Goal: Task Accomplishment & Management: Complete application form

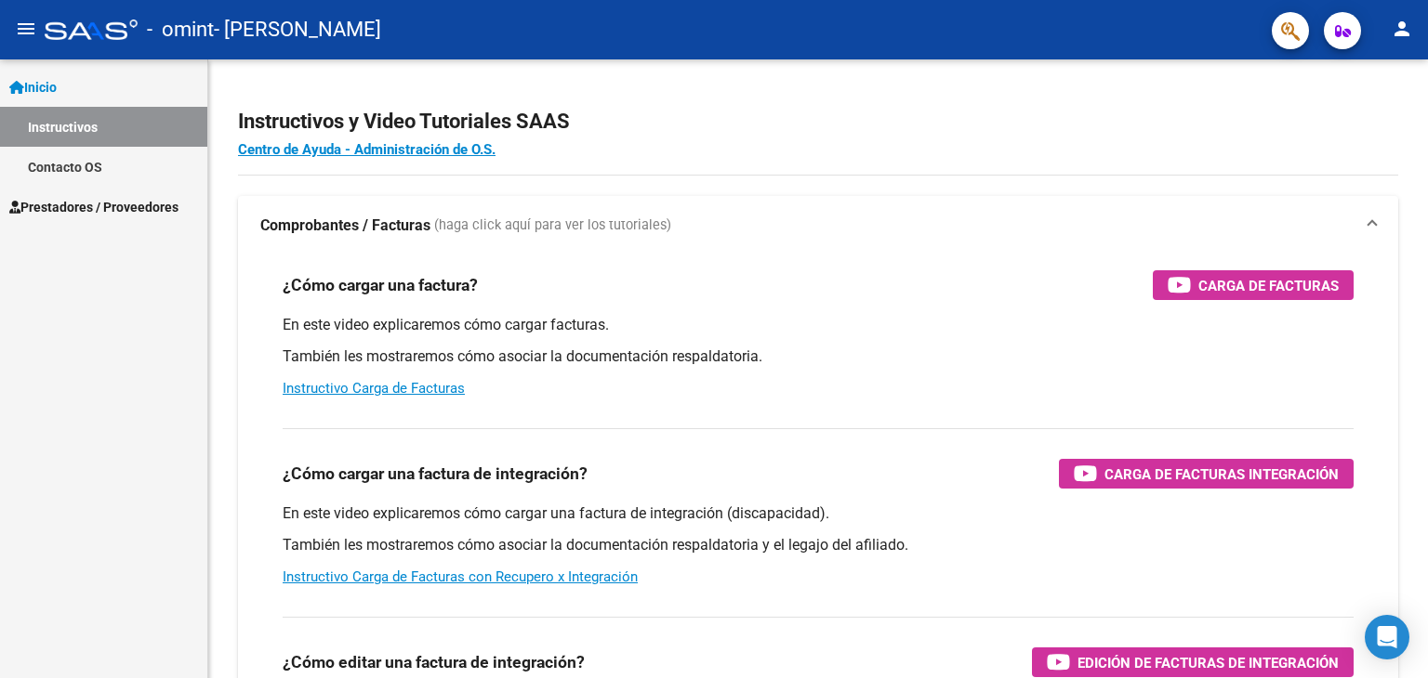
click at [85, 207] on span "Prestadores / Proveedores" at bounding box center [93, 207] width 169 height 20
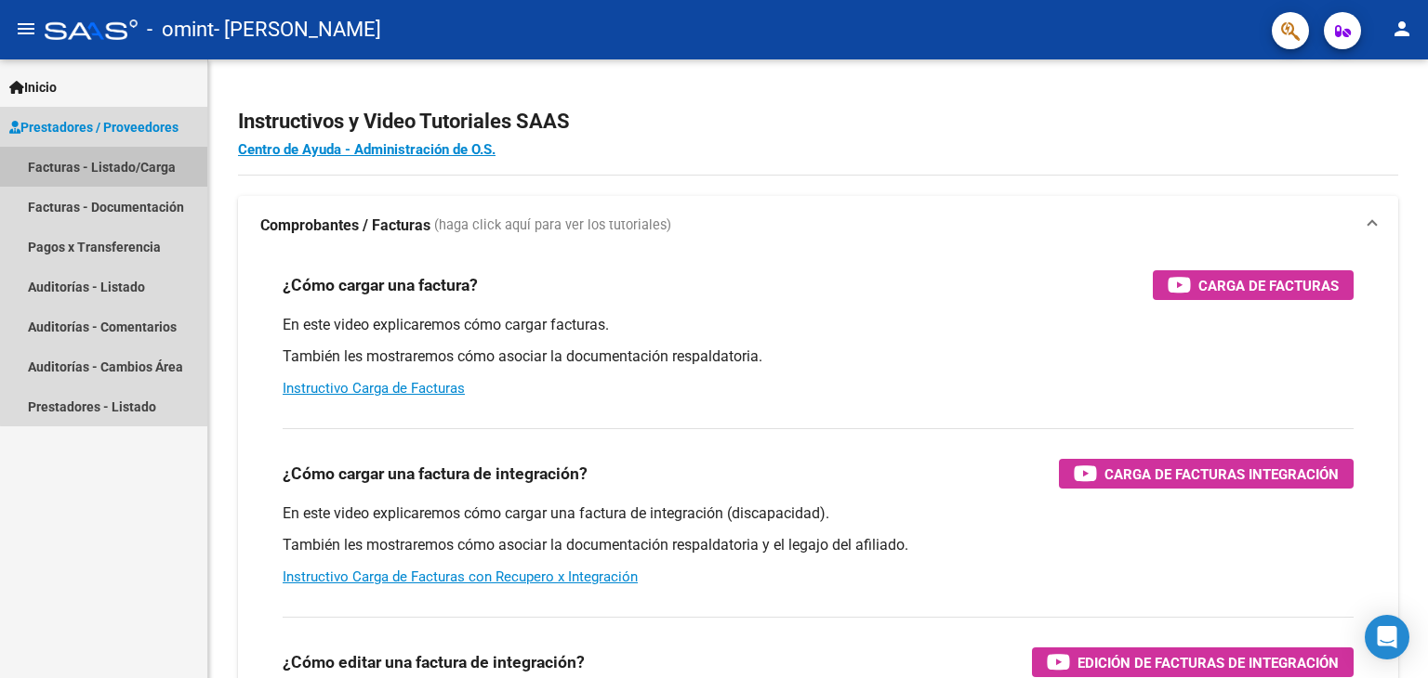
click at [110, 170] on link "Facturas - Listado/Carga" at bounding box center [103, 167] width 207 height 40
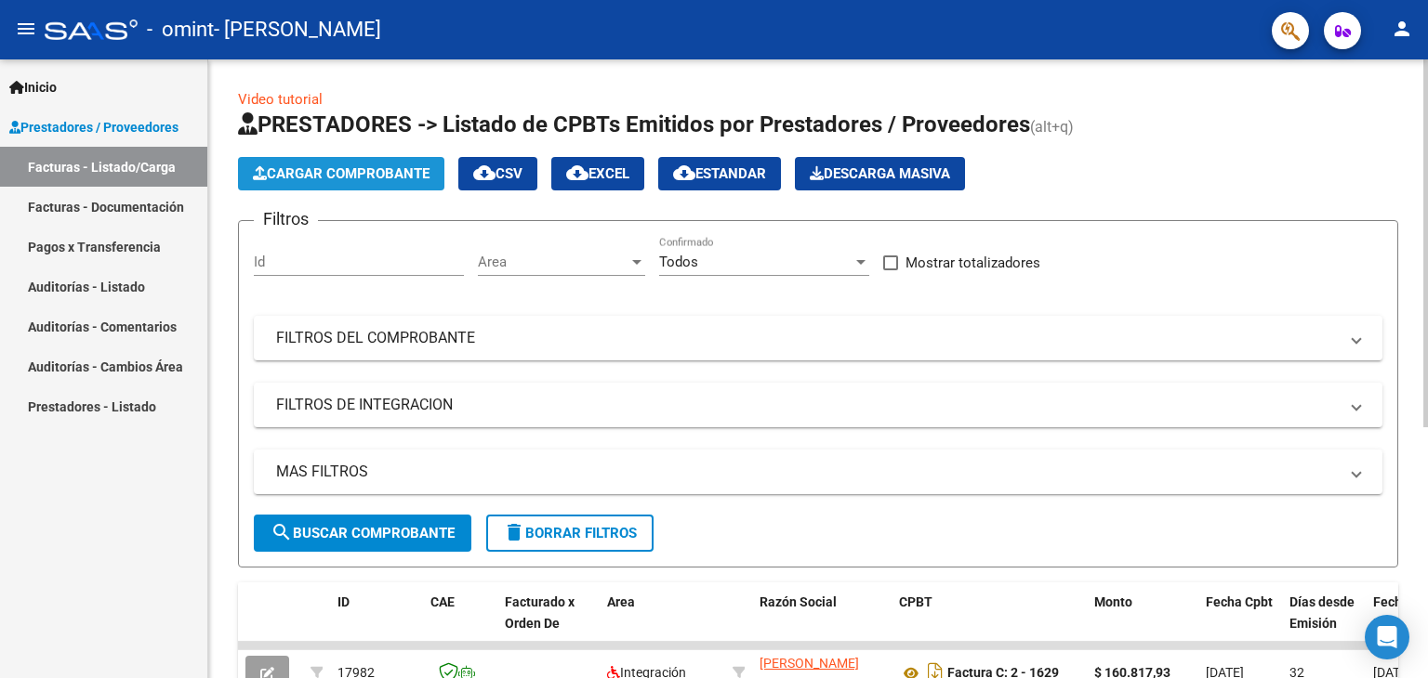
click at [357, 176] on span "Cargar Comprobante" at bounding box center [341, 173] width 177 height 17
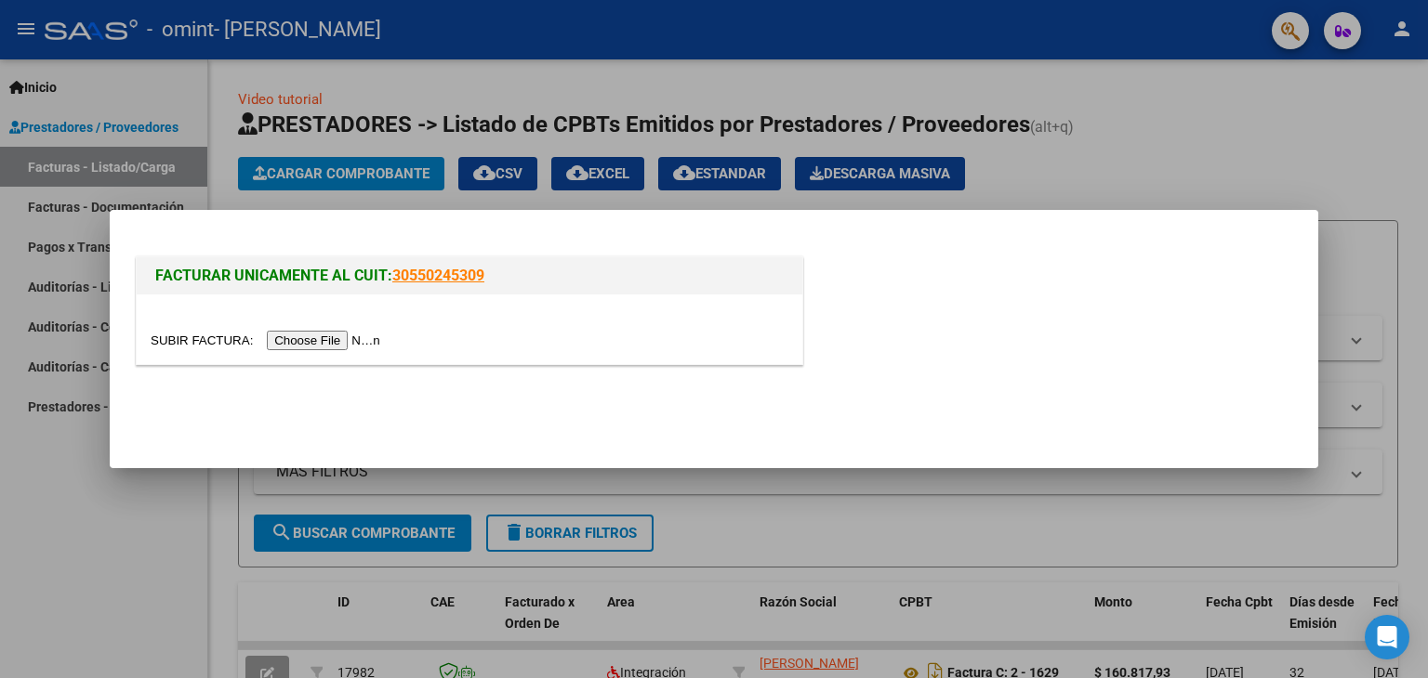
click at [353, 341] on input "file" at bounding box center [268, 341] width 235 height 20
click at [346, 343] on input "file" at bounding box center [268, 341] width 235 height 20
click at [335, 344] on input "file" at bounding box center [268, 341] width 235 height 20
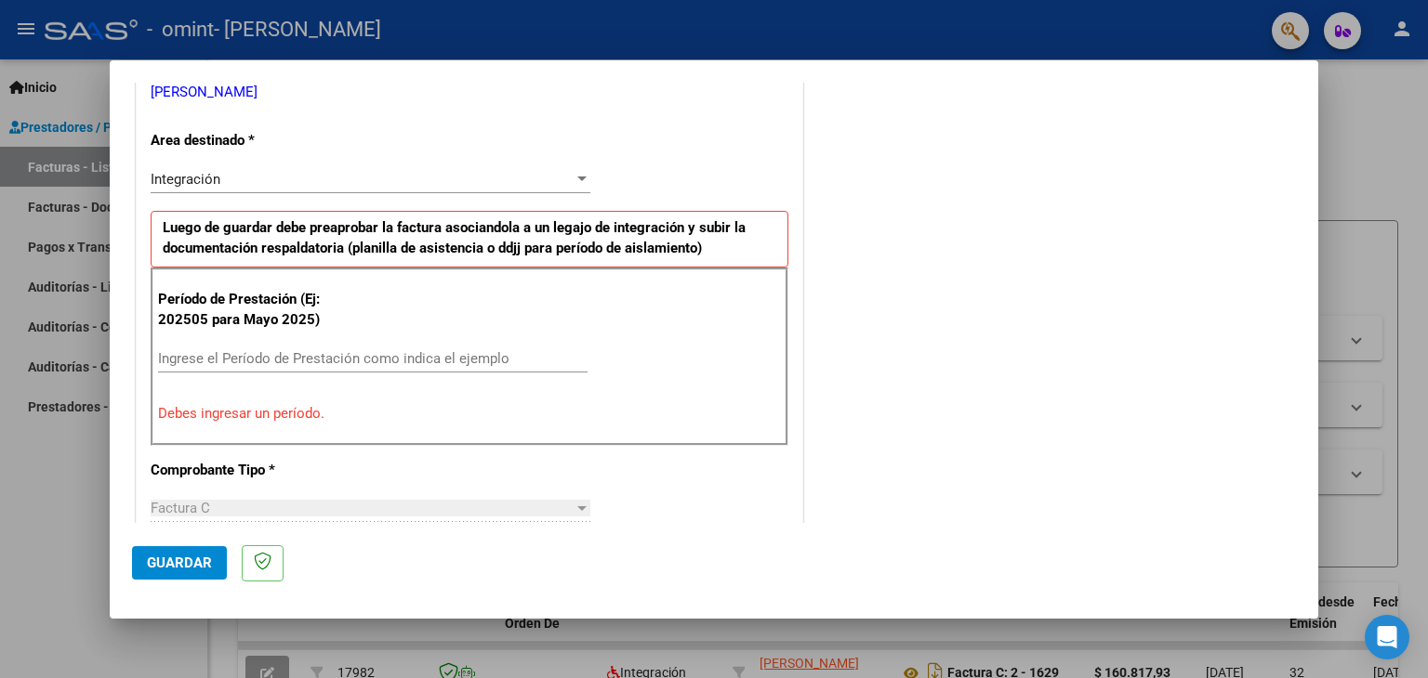
scroll to position [5, 0]
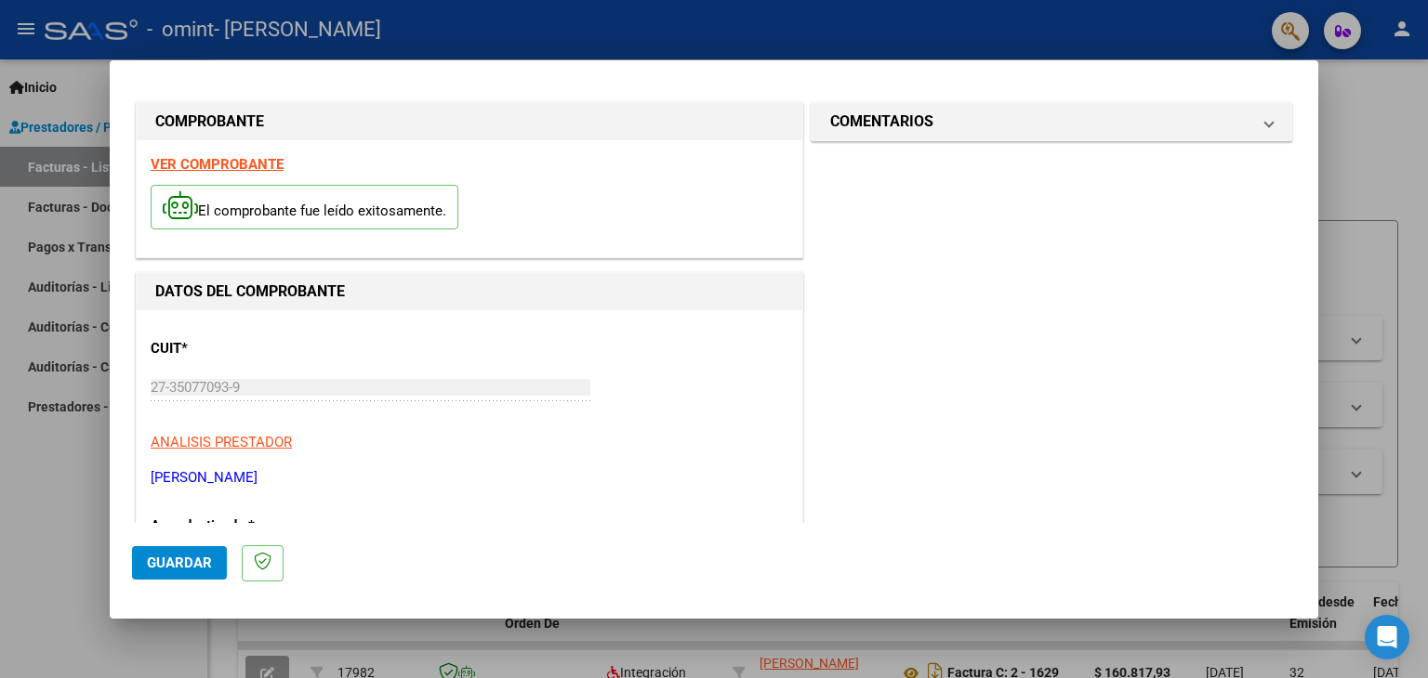
click at [1317, 122] on mat-dialog-content "COMPROBANTE VER COMPROBANTE El comprobante fue leído exitosamente. DATOS DEL CO…" at bounding box center [714, 303] width 1208 height 441
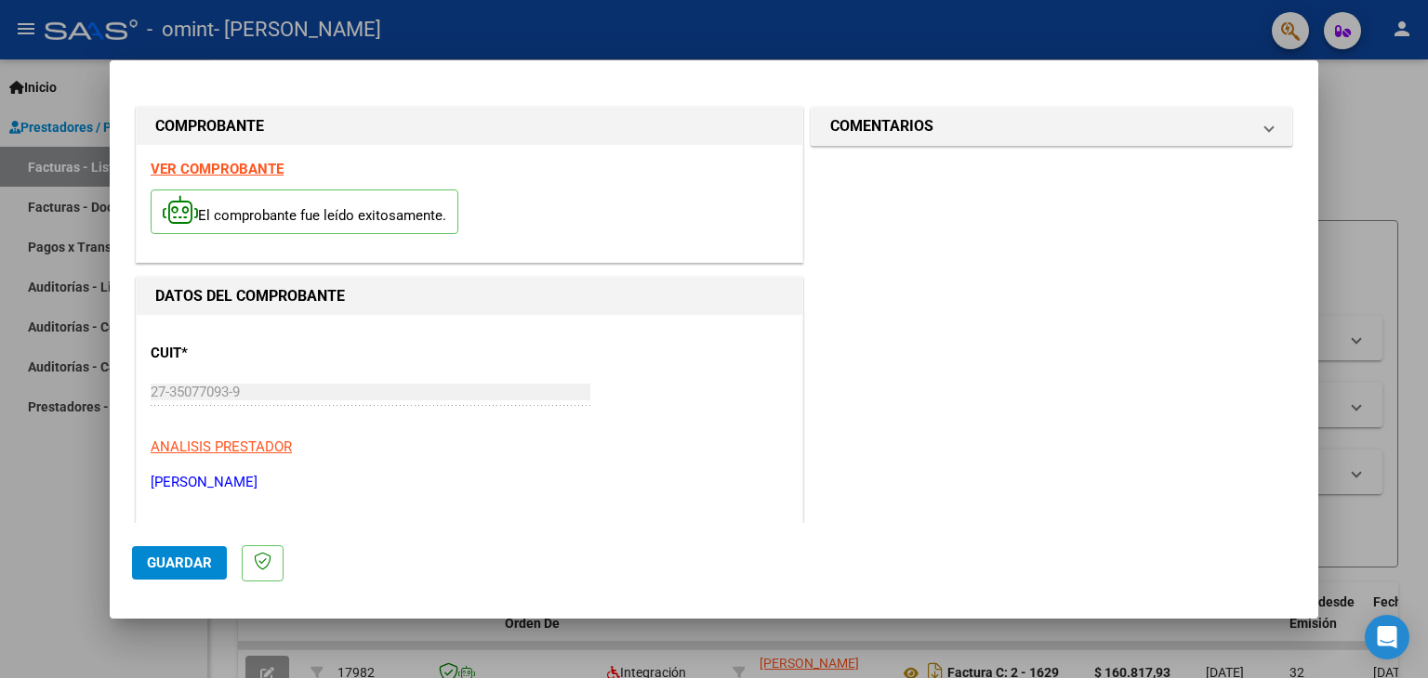
click at [337, 202] on p "El comprobante fue leído exitosamente." at bounding box center [305, 213] width 308 height 46
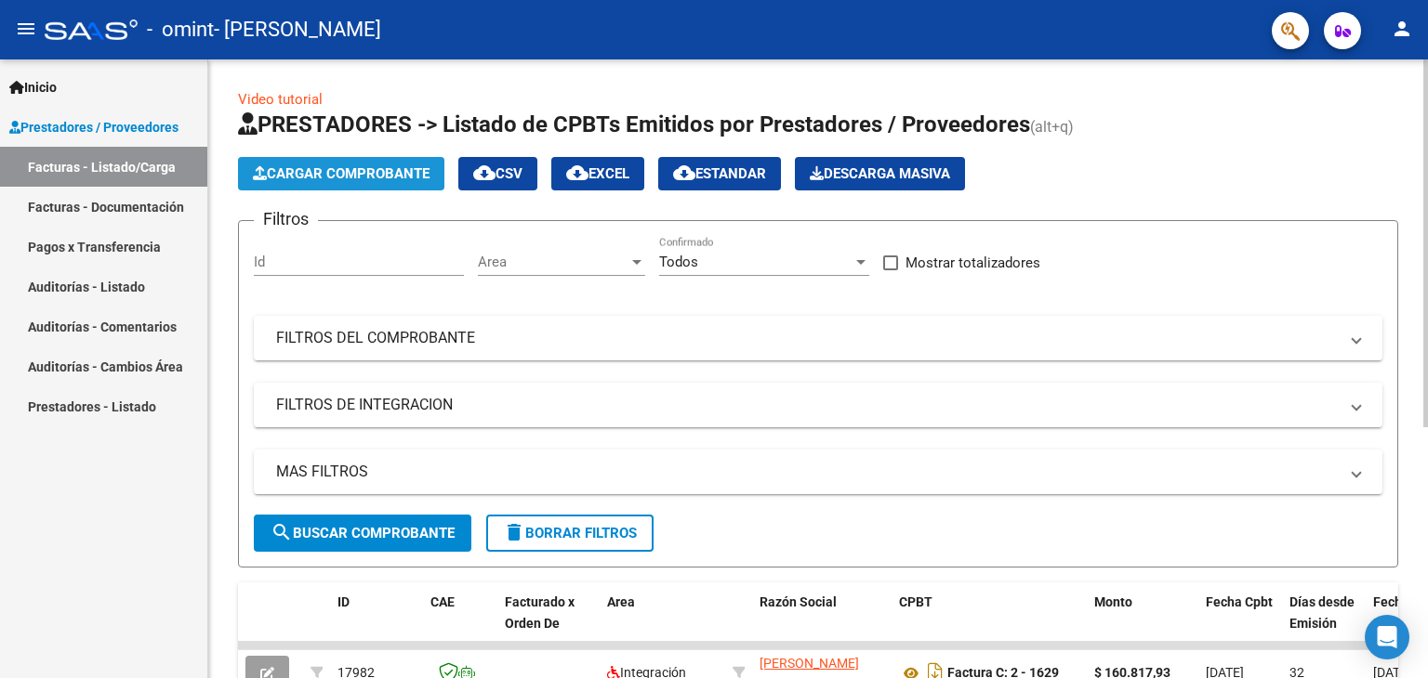
click at [379, 162] on button "Cargar Comprobante" at bounding box center [341, 173] width 206 height 33
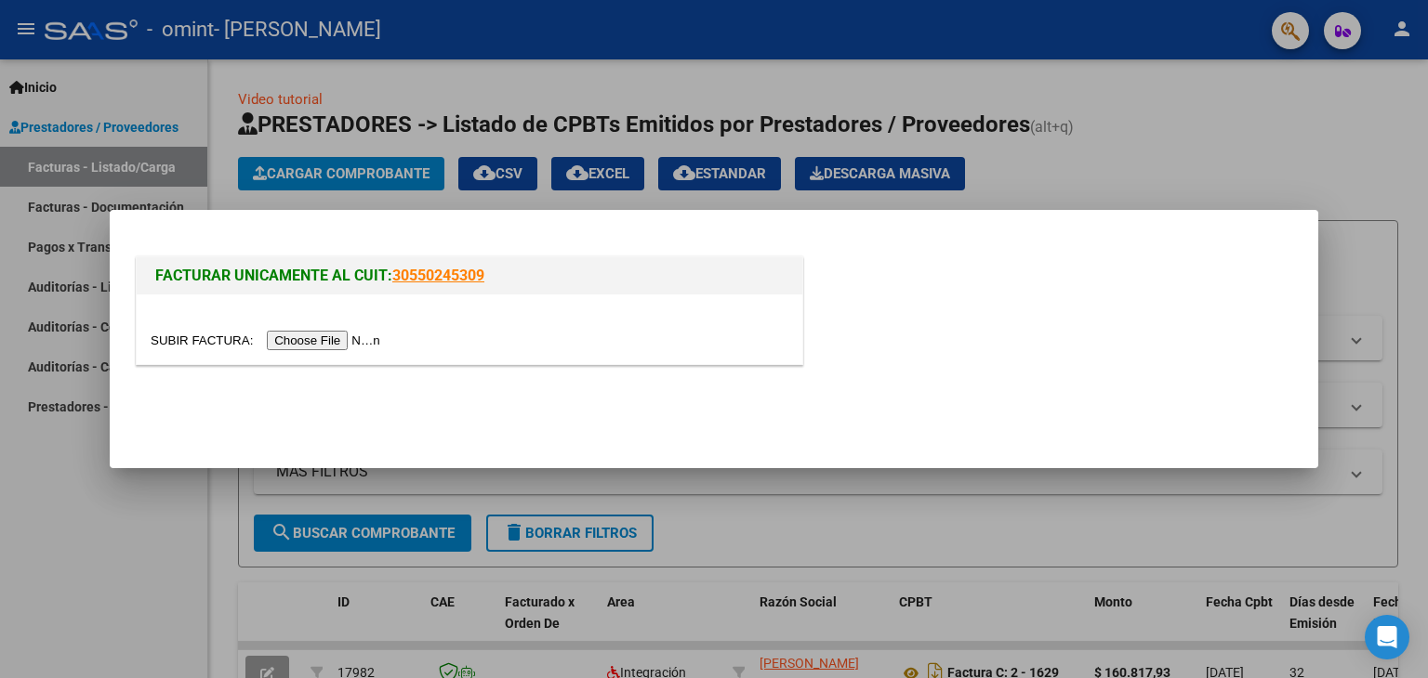
click at [1224, 171] on div at bounding box center [714, 339] width 1428 height 678
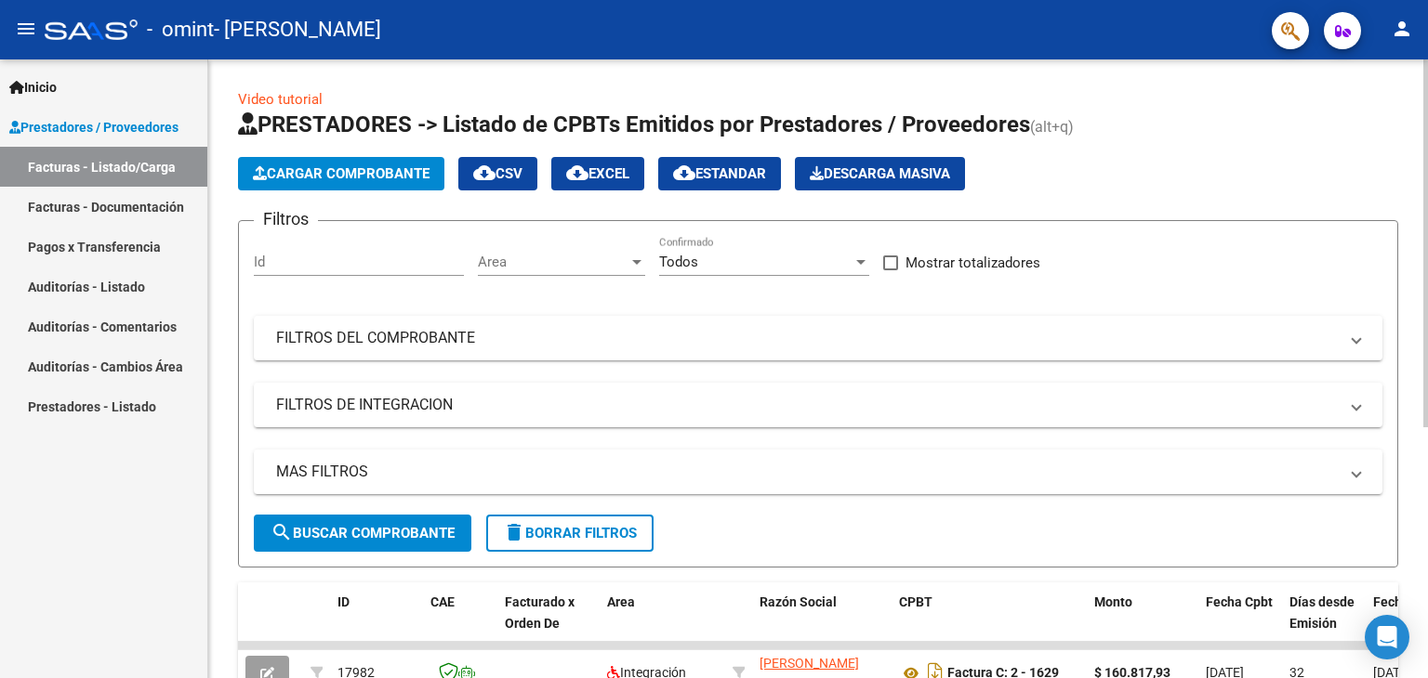
click at [378, 178] on span "Cargar Comprobante" at bounding box center [341, 173] width 177 height 17
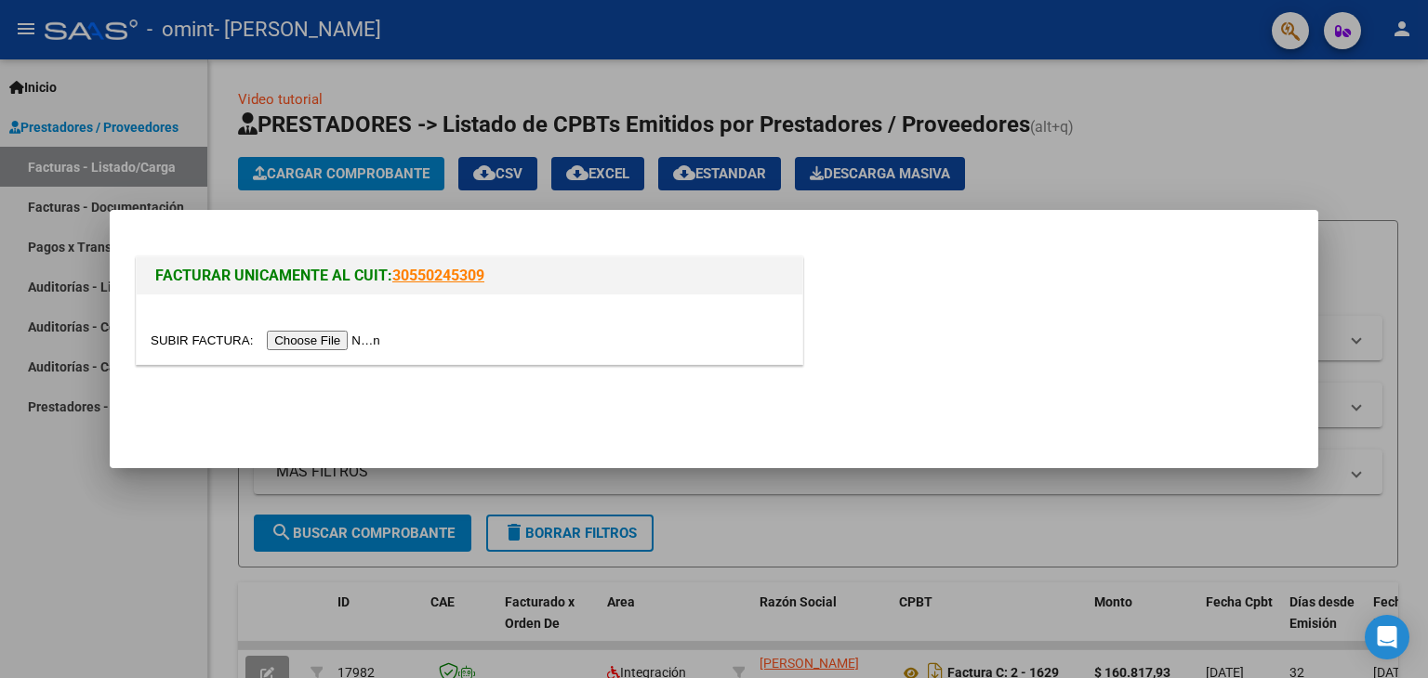
click at [362, 343] on input "file" at bounding box center [268, 341] width 235 height 20
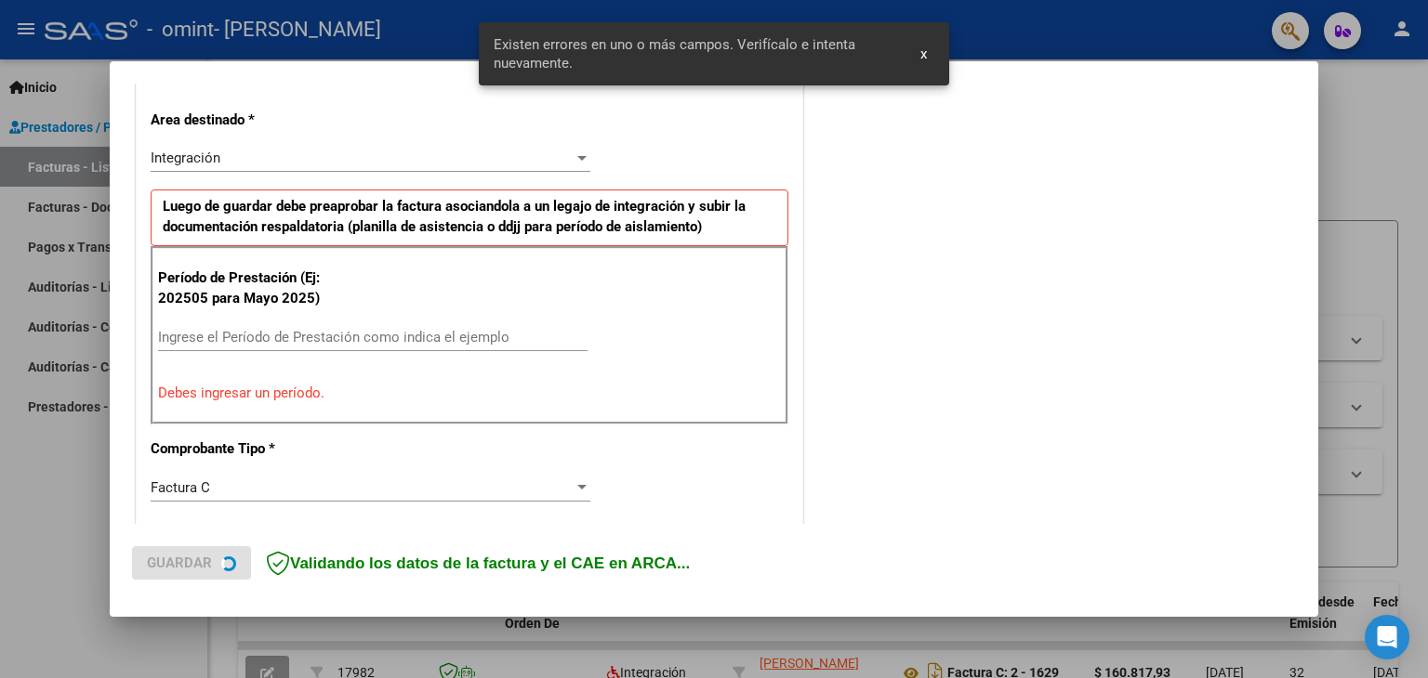
scroll to position [425, 0]
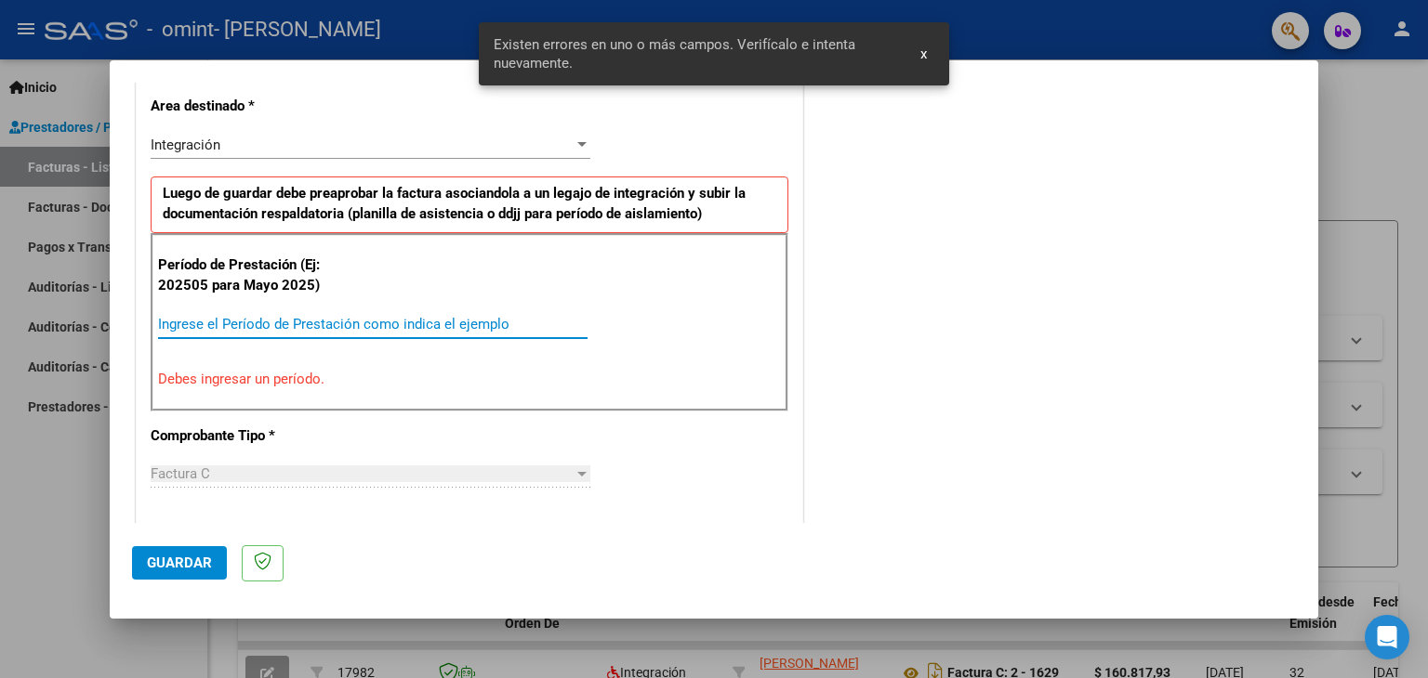
click at [227, 323] on input "Ingrese el Período de Prestación como indica el ejemplo" at bounding box center [372, 324] width 429 height 17
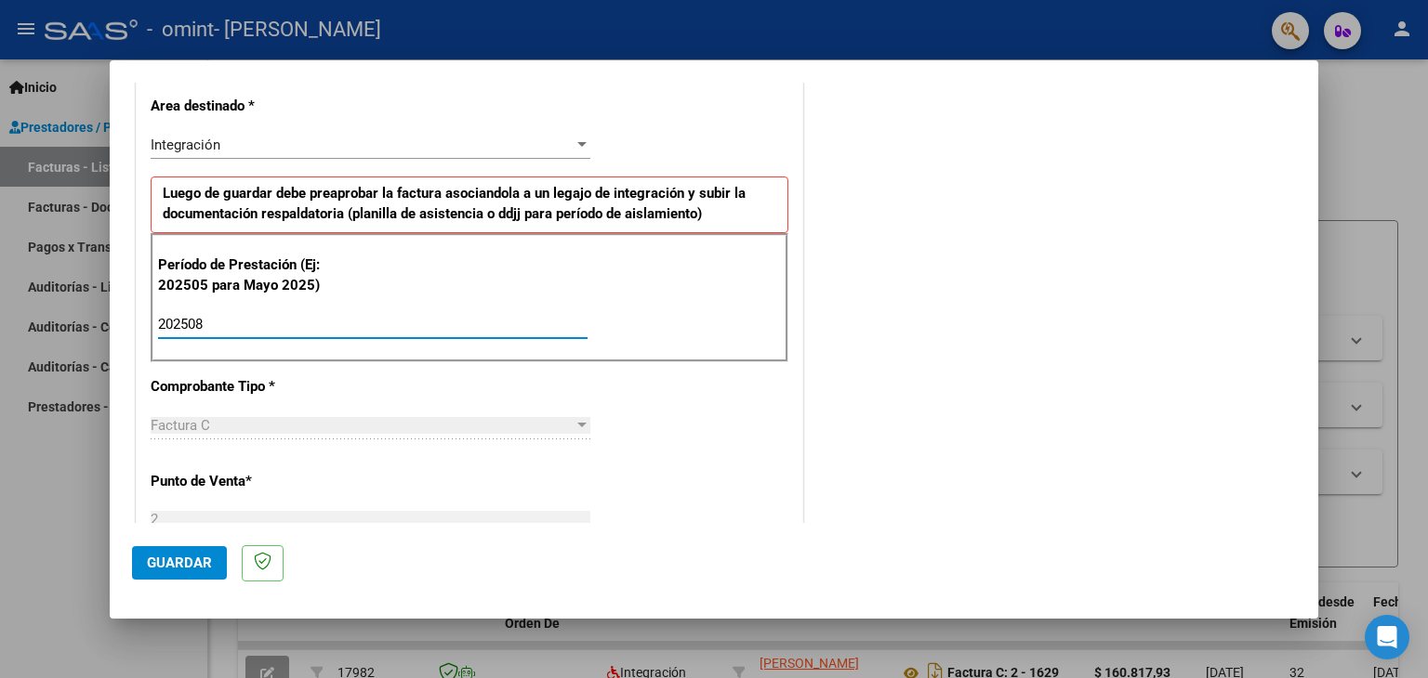
type input "202508"
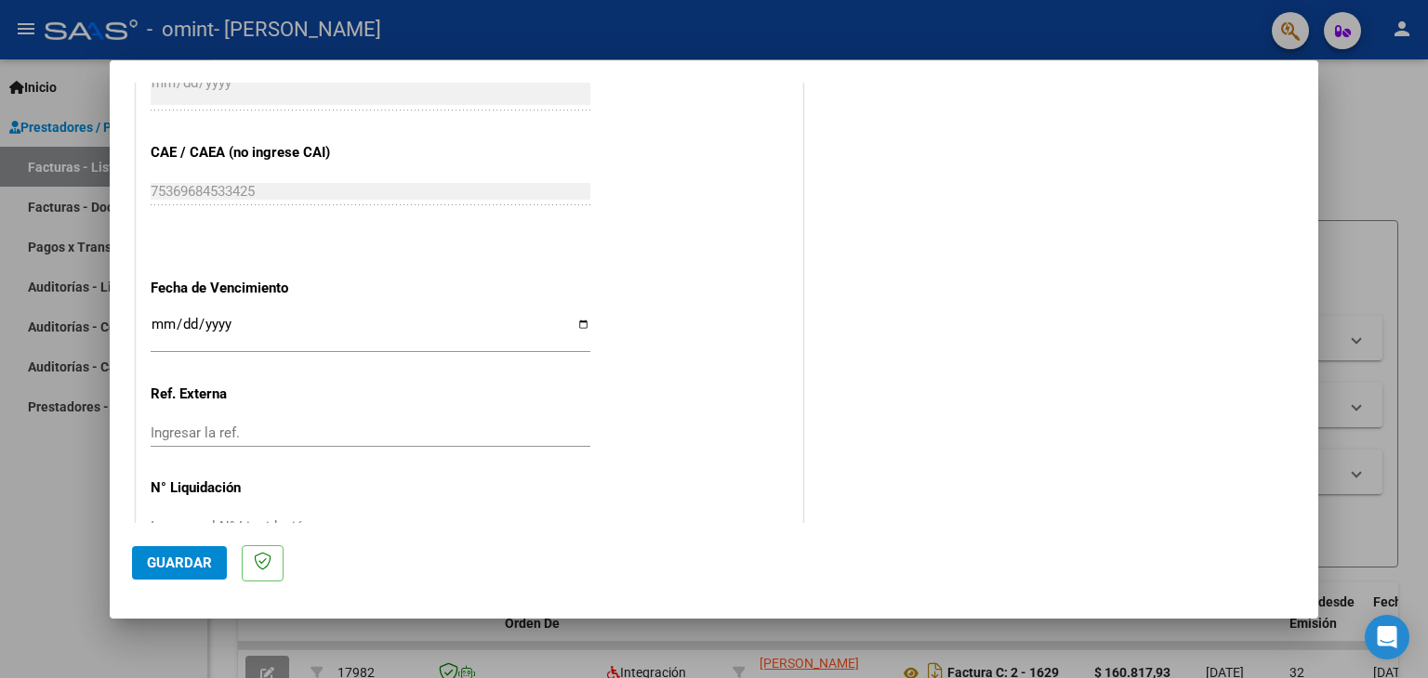
scroll to position [1192, 0]
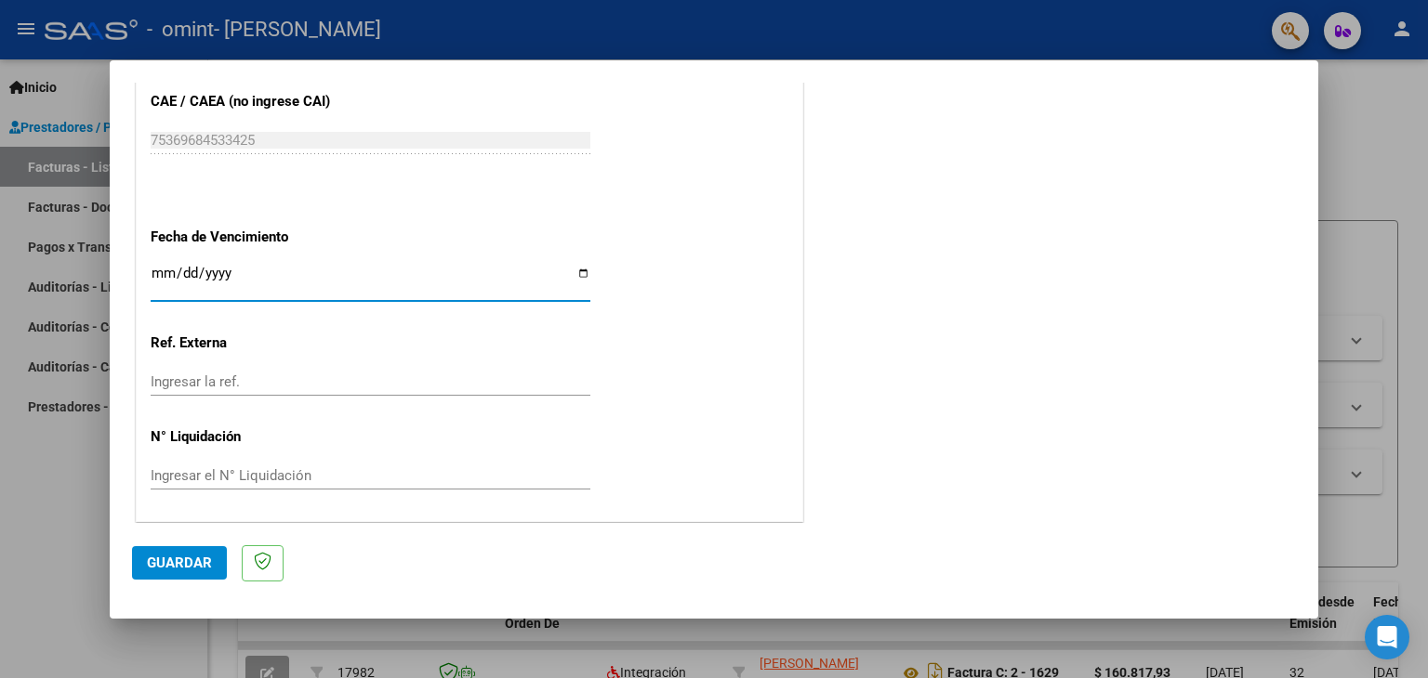
click at [158, 270] on input "Ingresar la fecha" at bounding box center [371, 281] width 440 height 30
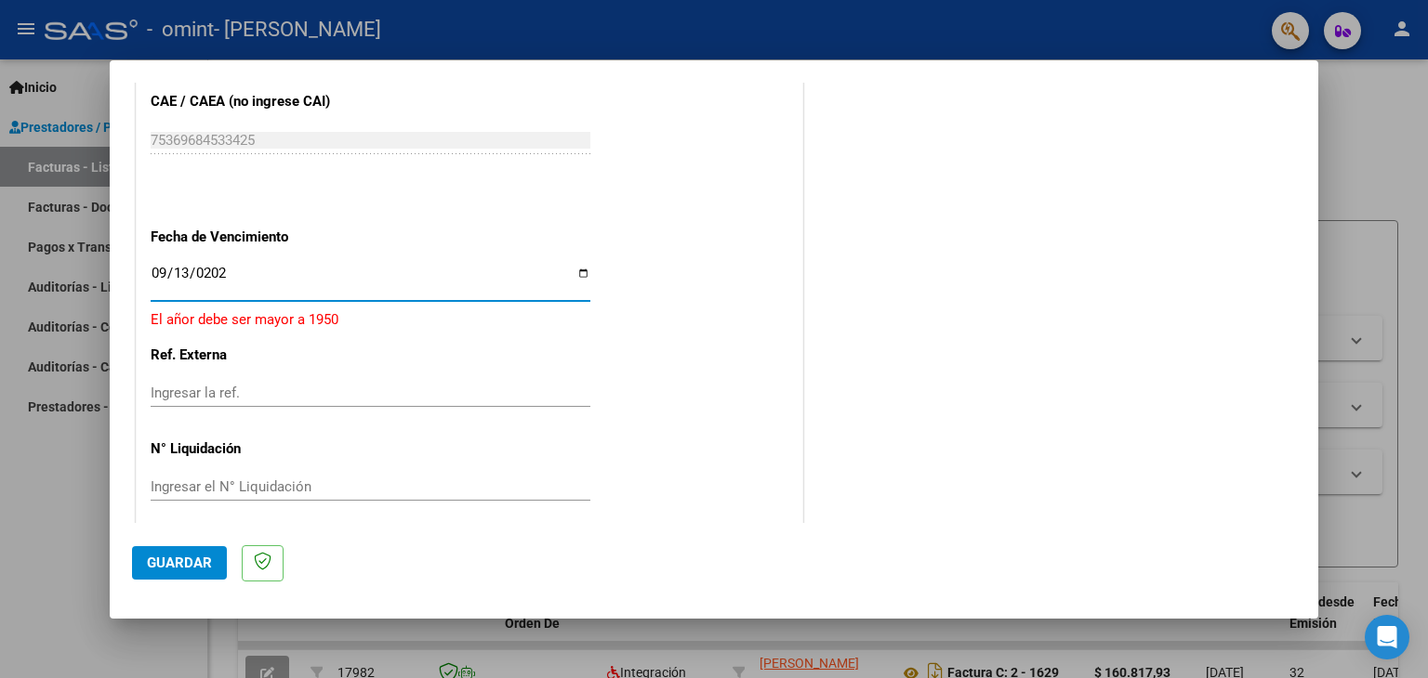
type input "[DATE]"
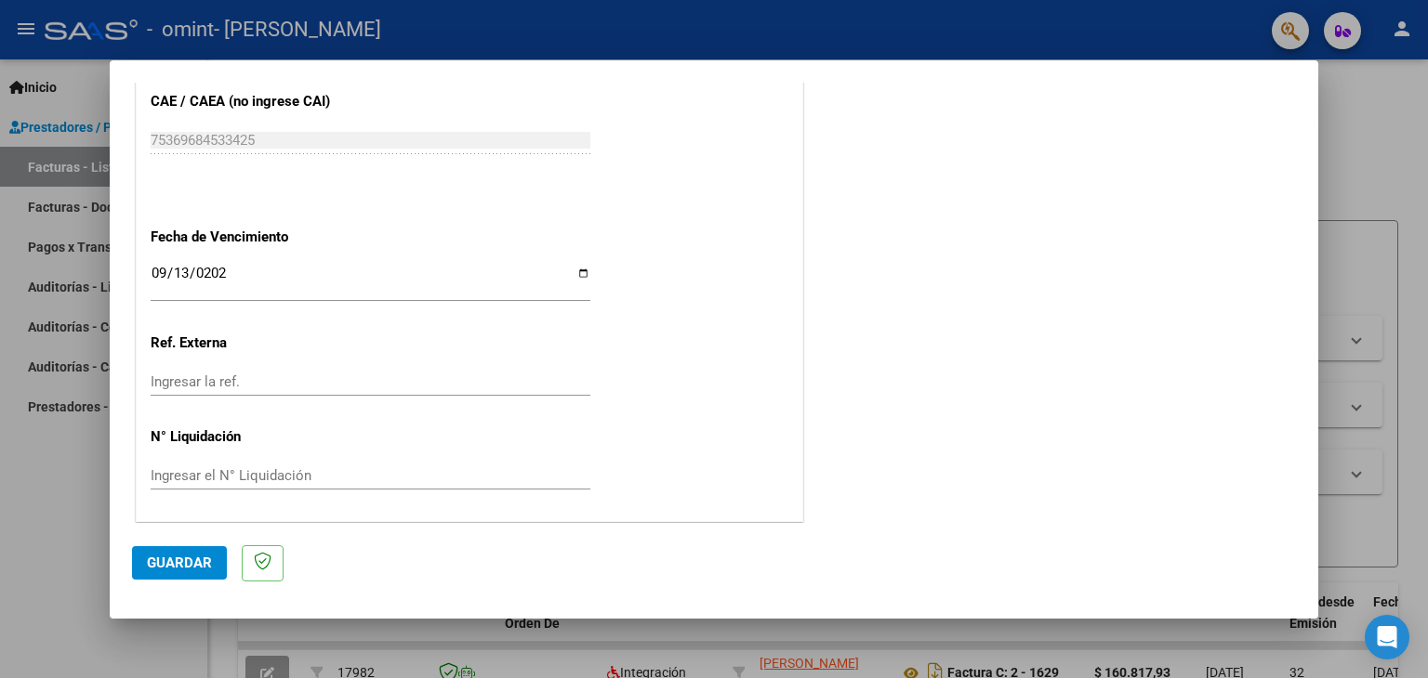
click at [182, 379] on input "Ingresar la ref." at bounding box center [371, 382] width 440 height 17
click at [179, 564] on span "Guardar" at bounding box center [179, 563] width 65 height 17
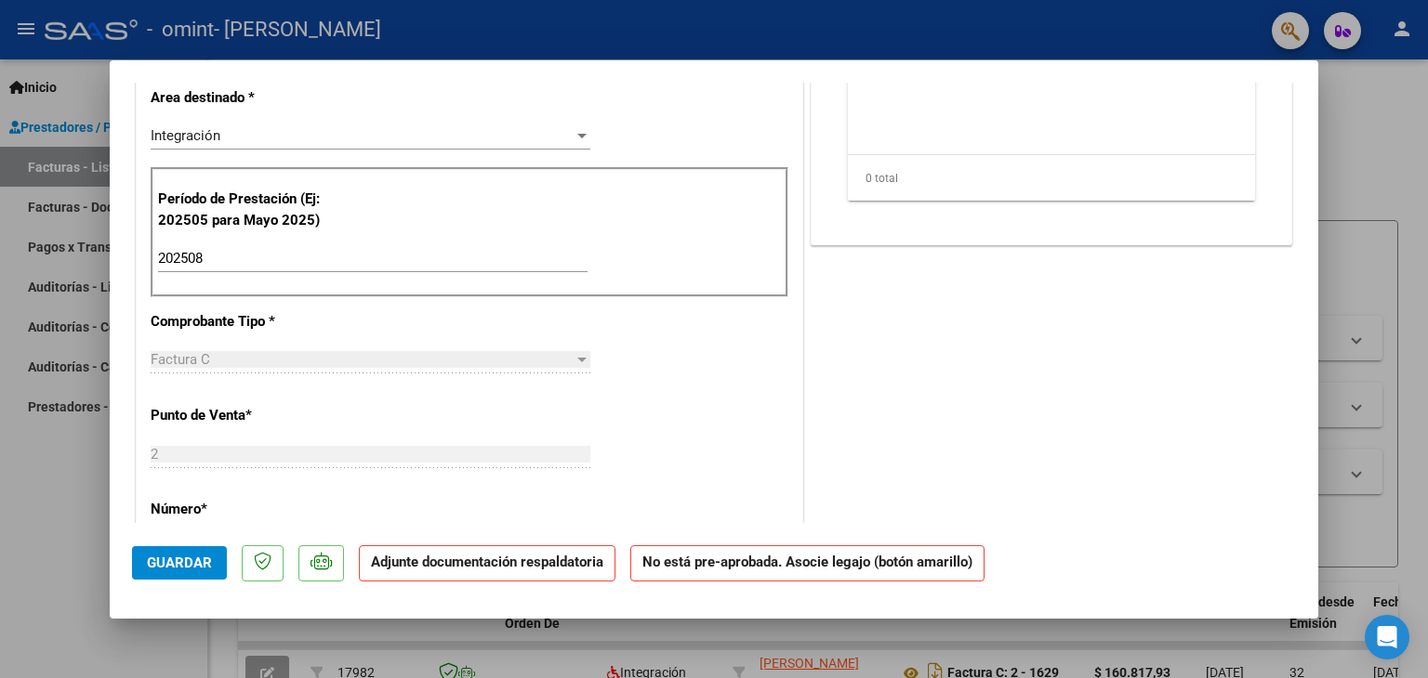
scroll to position [483, 0]
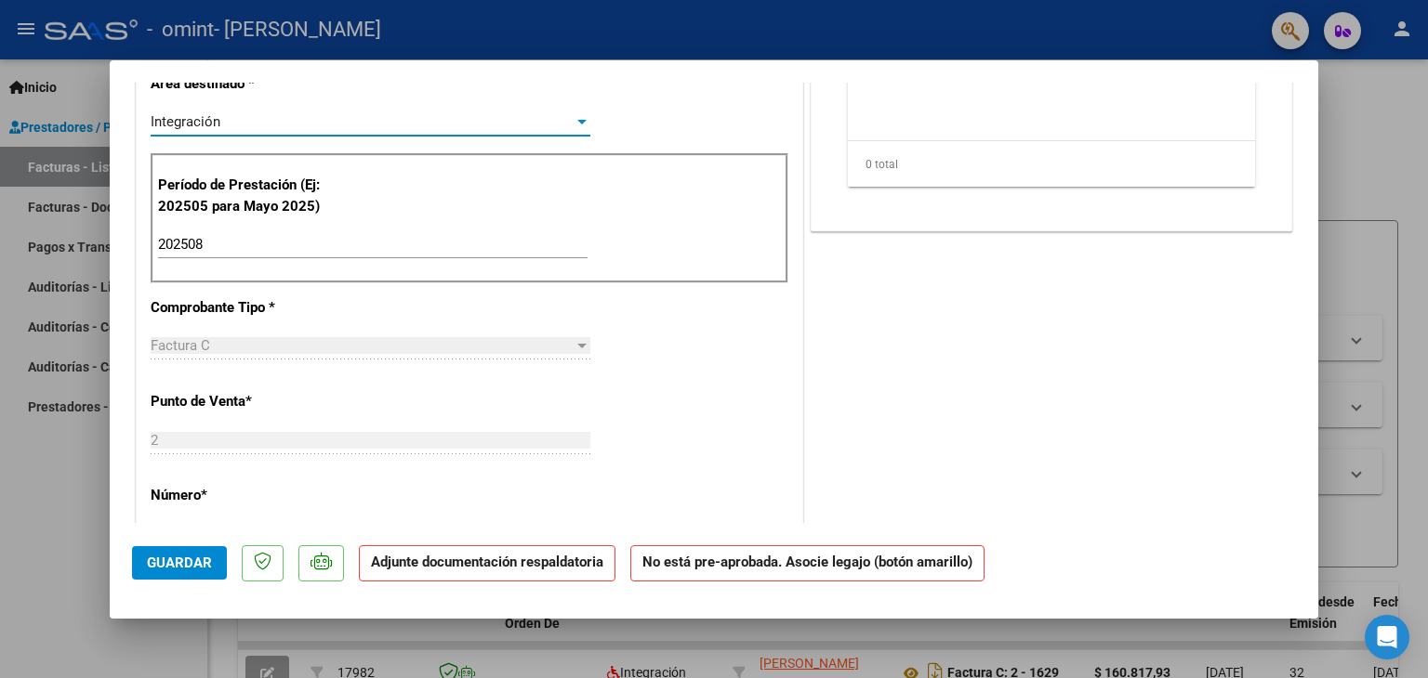
click at [560, 120] on div "Integración" at bounding box center [362, 121] width 423 height 17
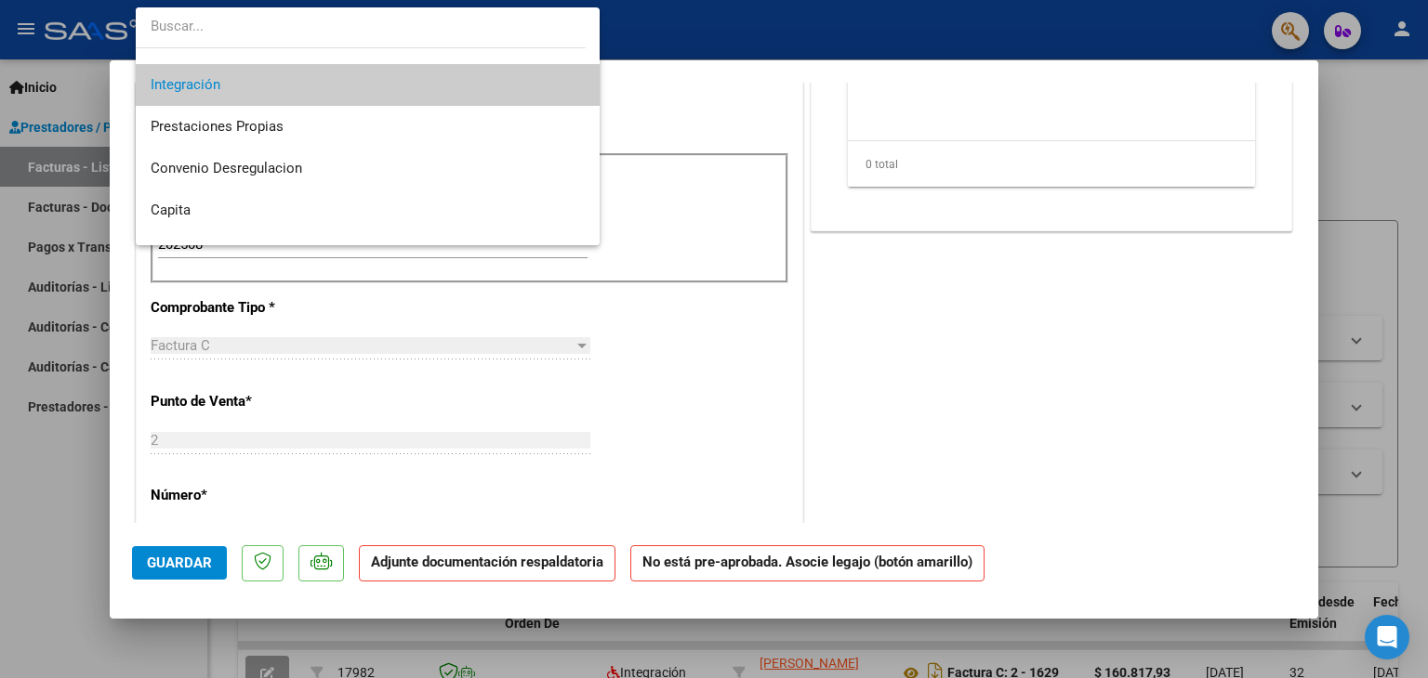
scroll to position [138, 0]
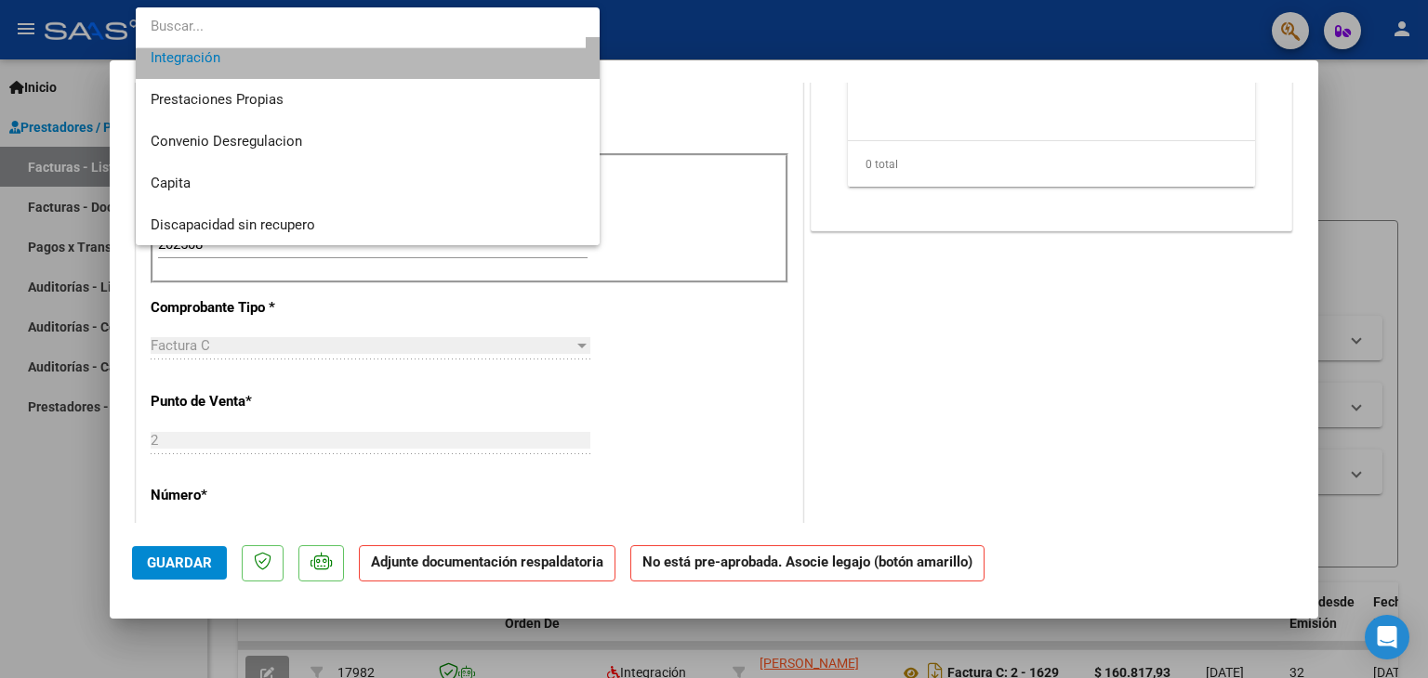
click at [485, 61] on span "Integración" at bounding box center [368, 58] width 435 height 42
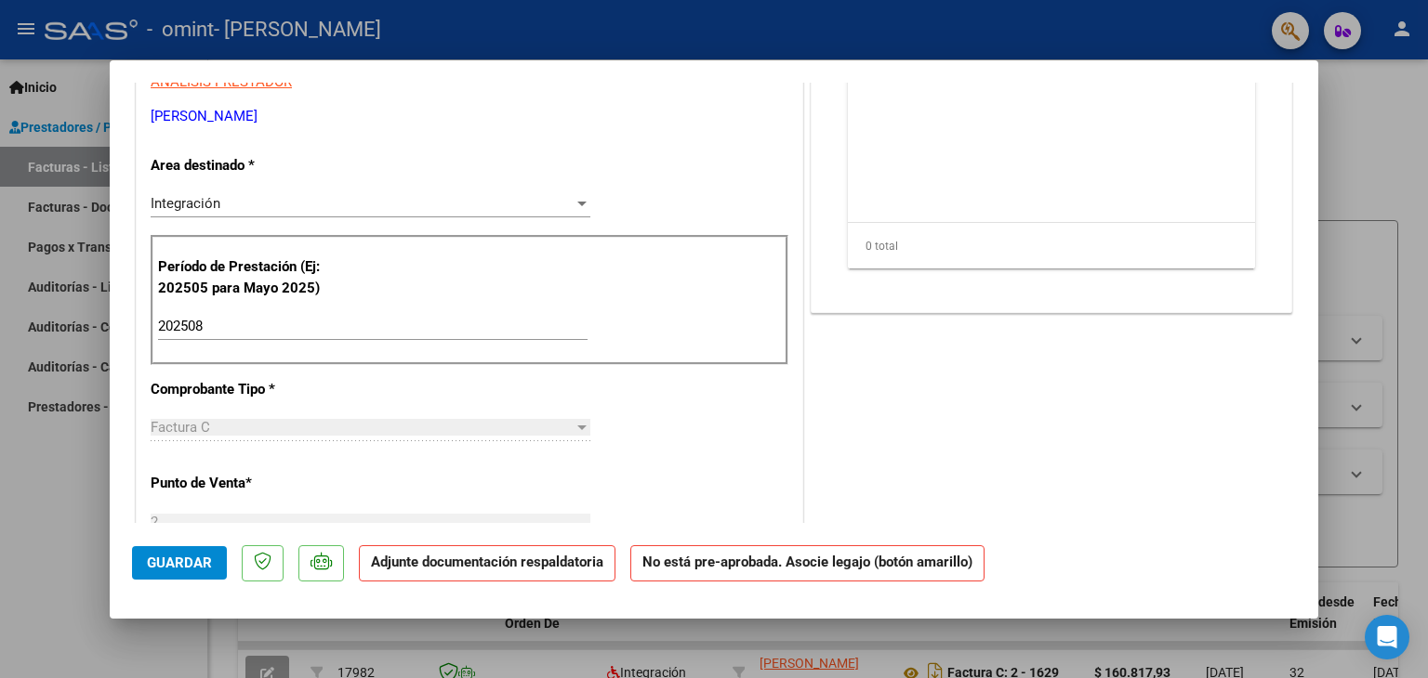
scroll to position [16, 0]
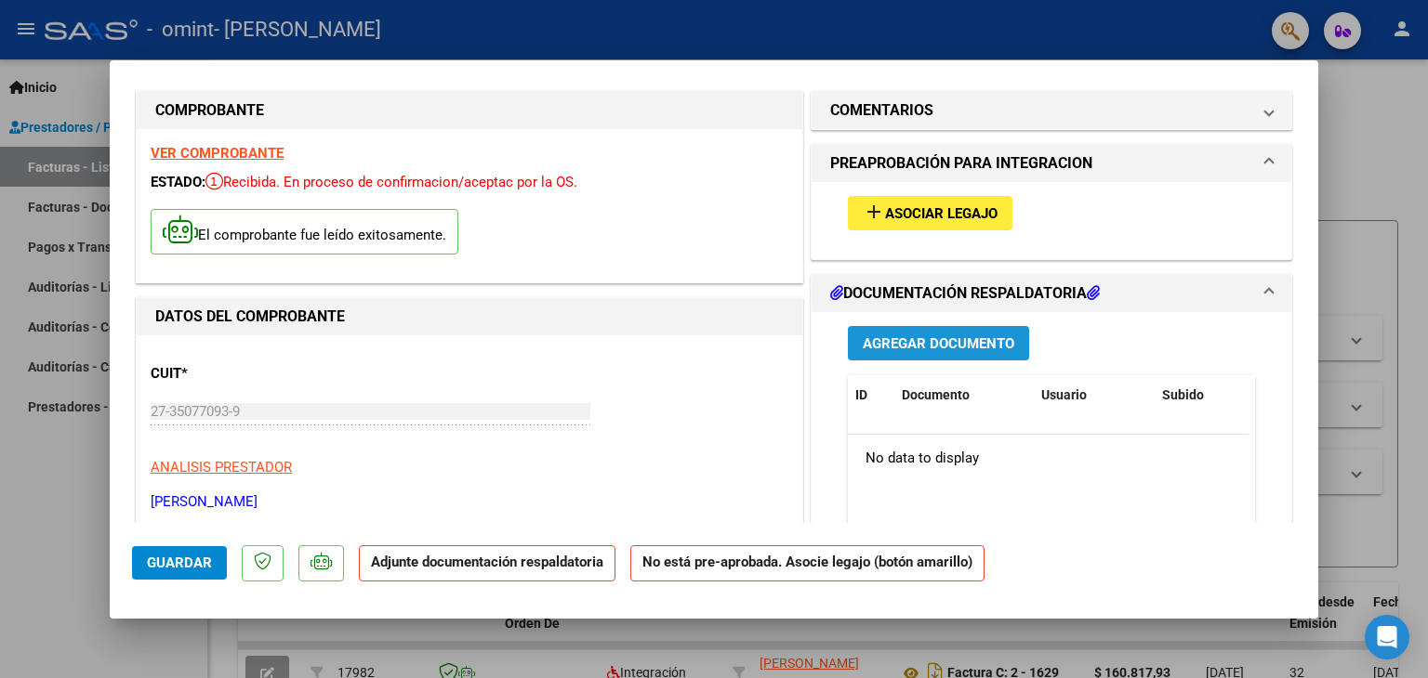
click at [946, 350] on span "Agregar Documento" at bounding box center [938, 344] width 151 height 17
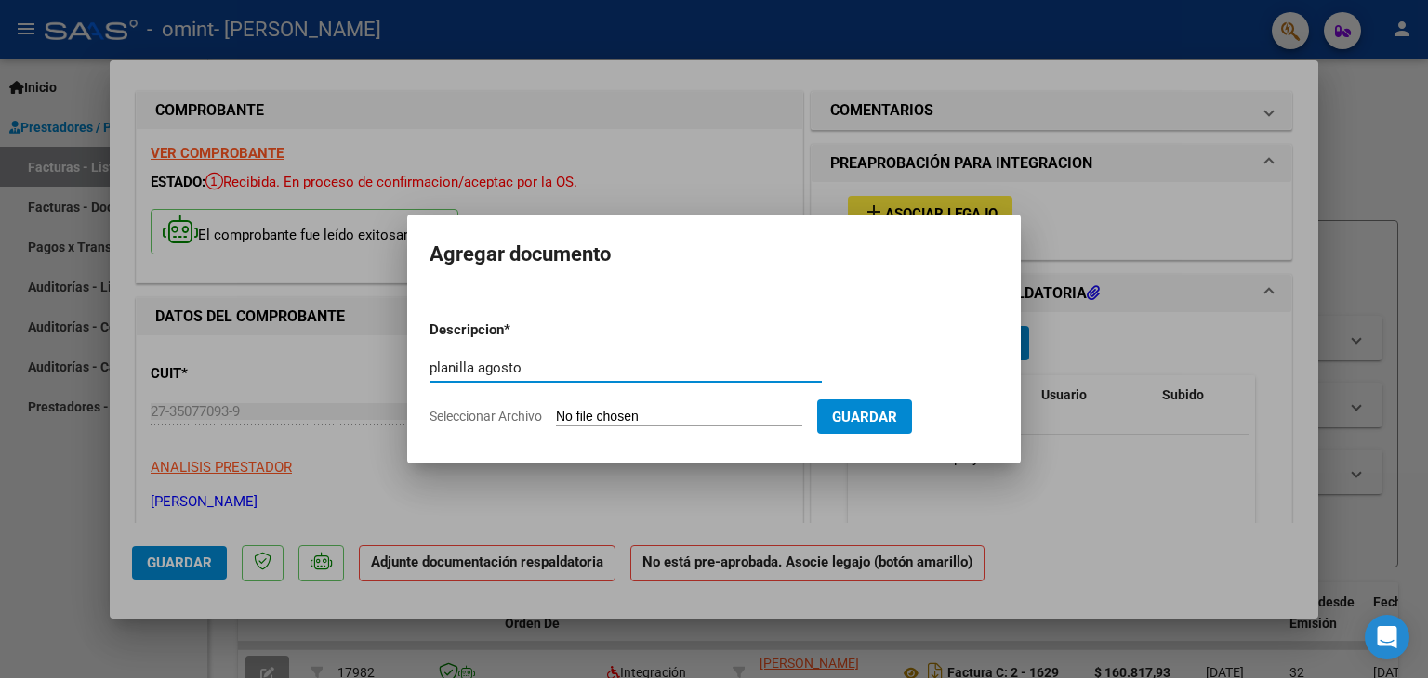
type input "planilla agosto"
click at [614, 417] on input "Seleccionar Archivo" at bounding box center [679, 418] width 246 height 18
type input "C:\fakepath\[PERSON_NAME] (1).pdf"
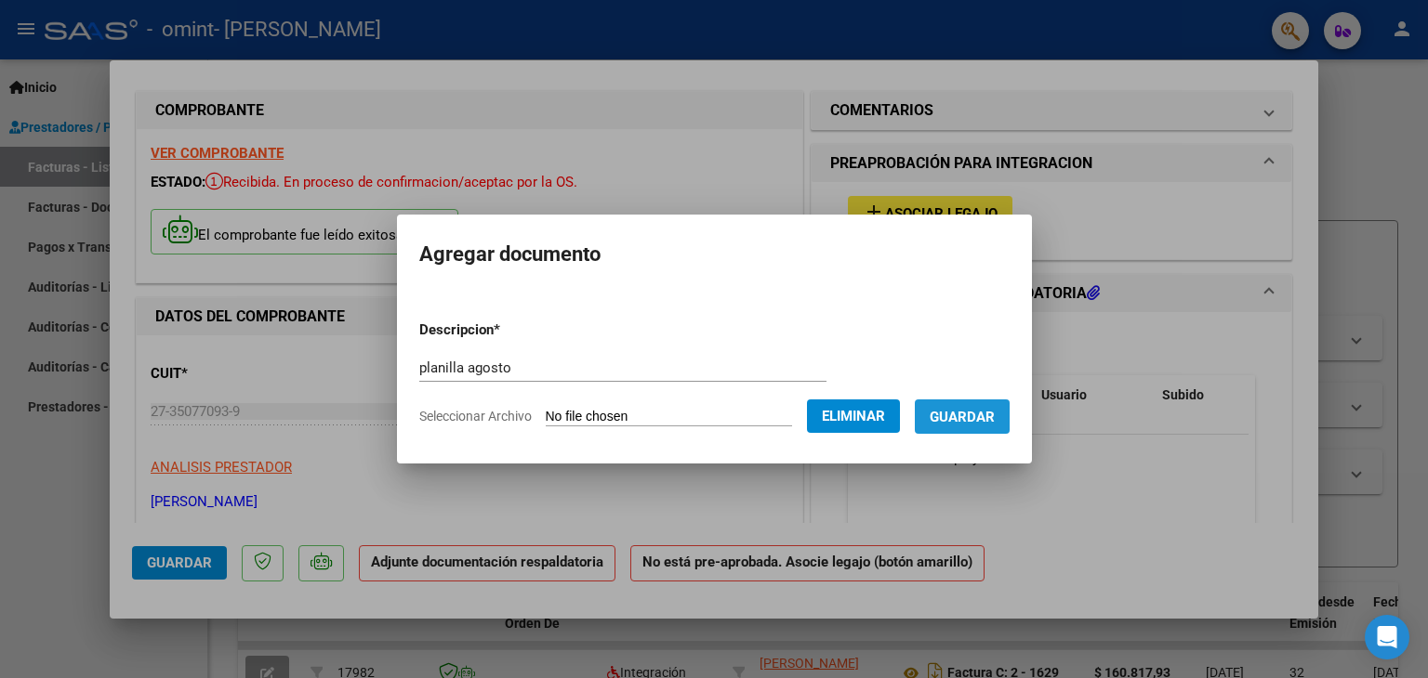
click at [988, 419] on span "Guardar" at bounding box center [961, 417] width 65 height 17
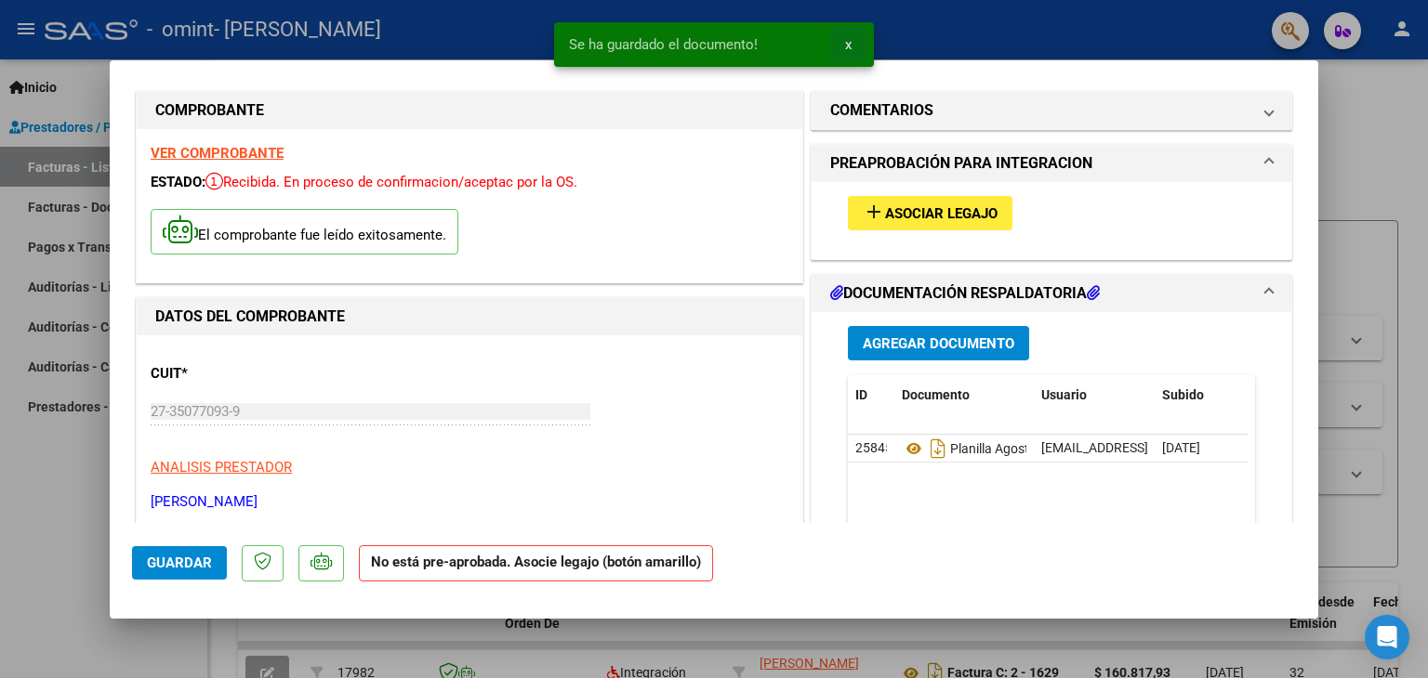
click at [851, 49] on button "x" at bounding box center [848, 44] width 36 height 33
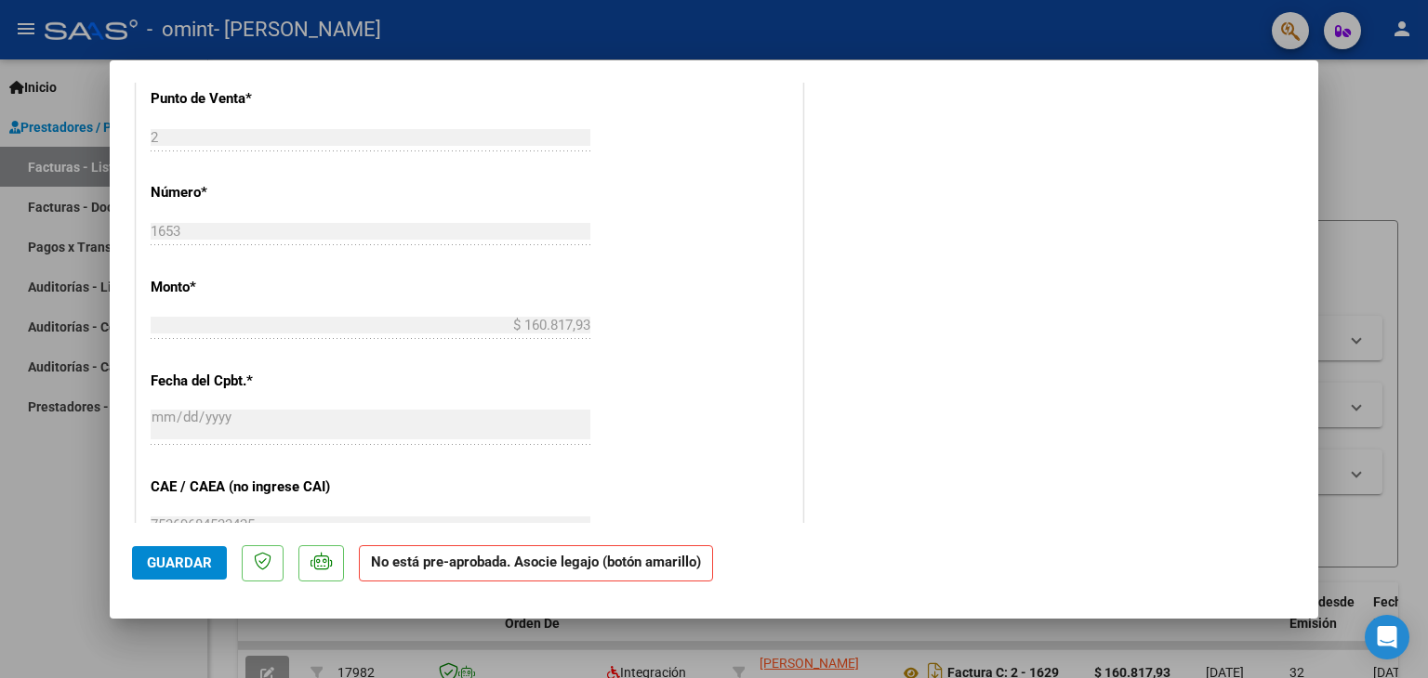
scroll to position [1171, 0]
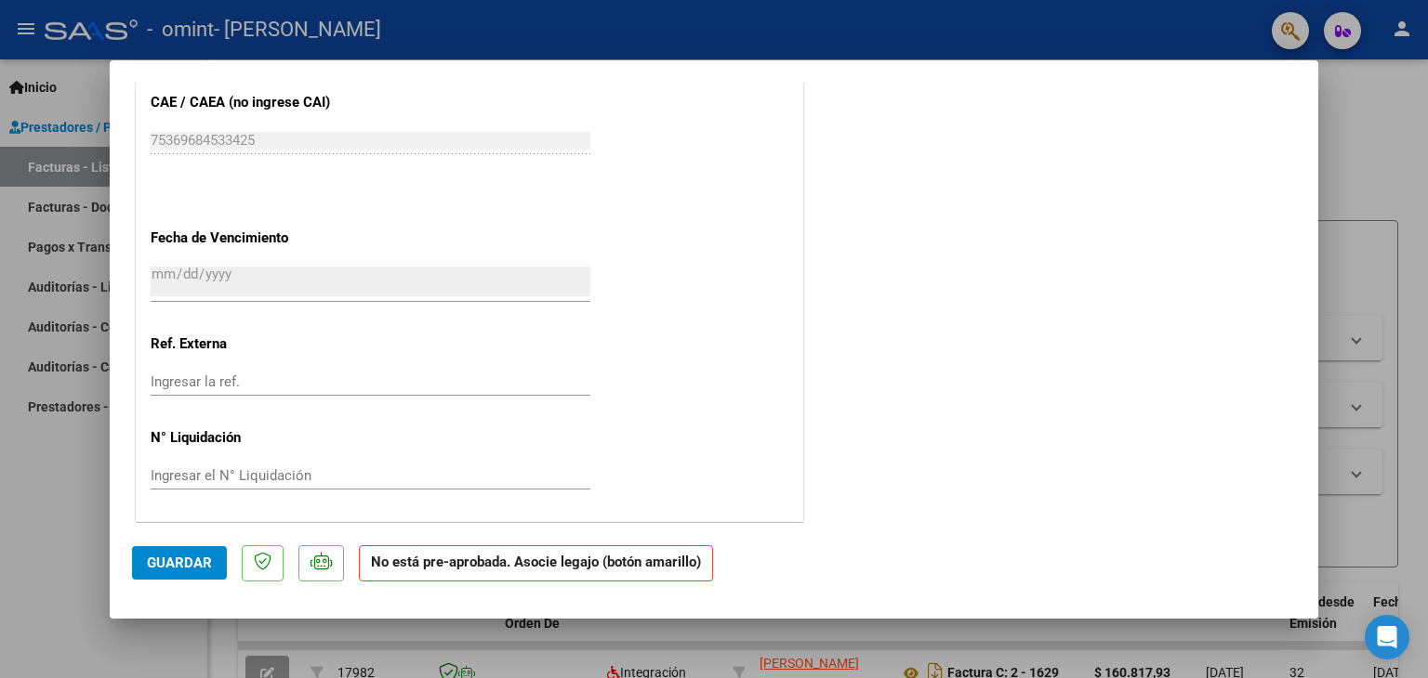
click at [165, 560] on span "Guardar" at bounding box center [179, 563] width 65 height 17
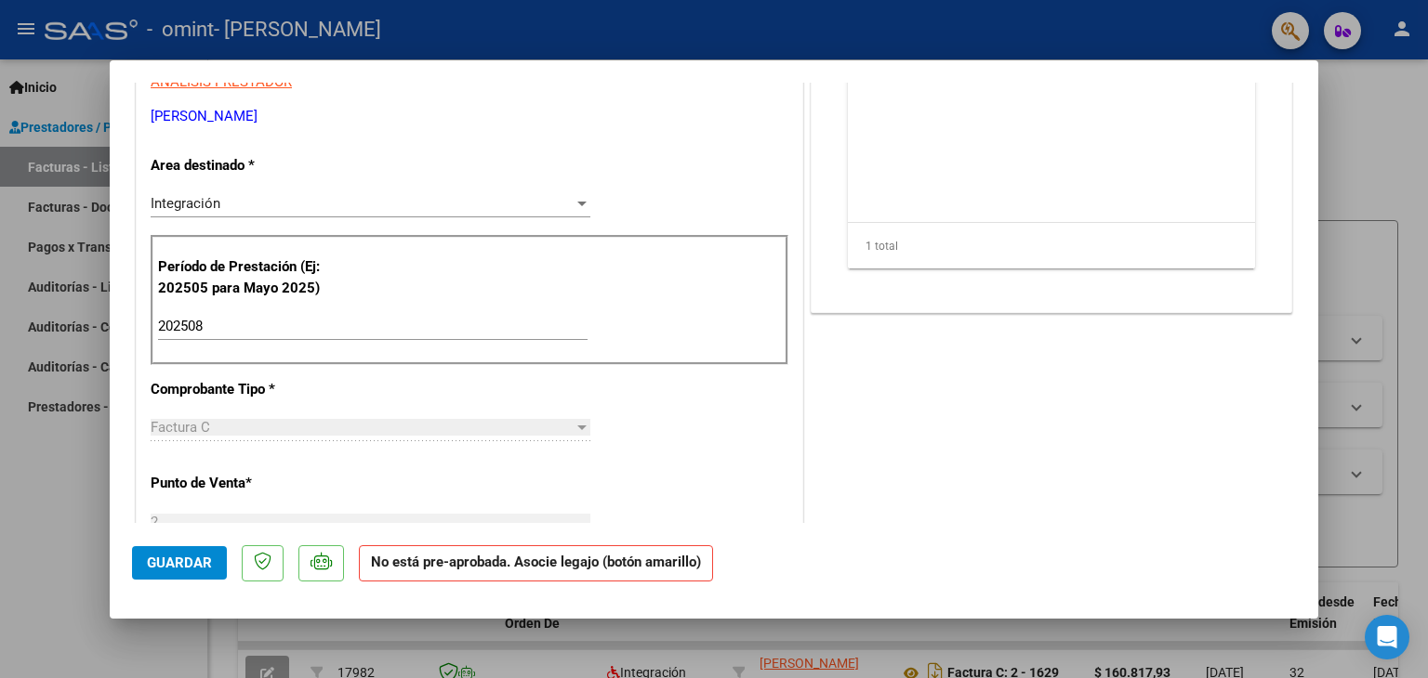
scroll to position [16, 0]
